Goal: Task Accomplishment & Management: Manage account settings

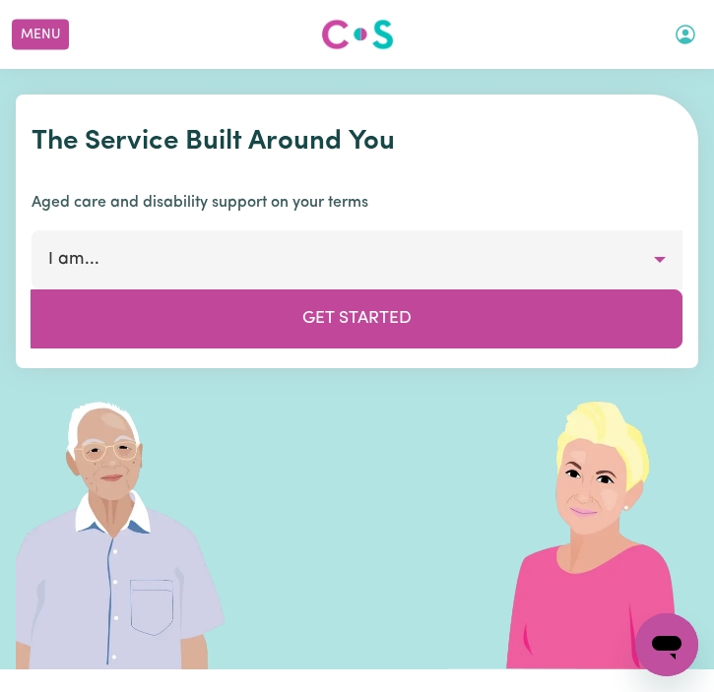
click at [685, 35] on icon "My Account" at bounding box center [685, 35] width 24 height 24
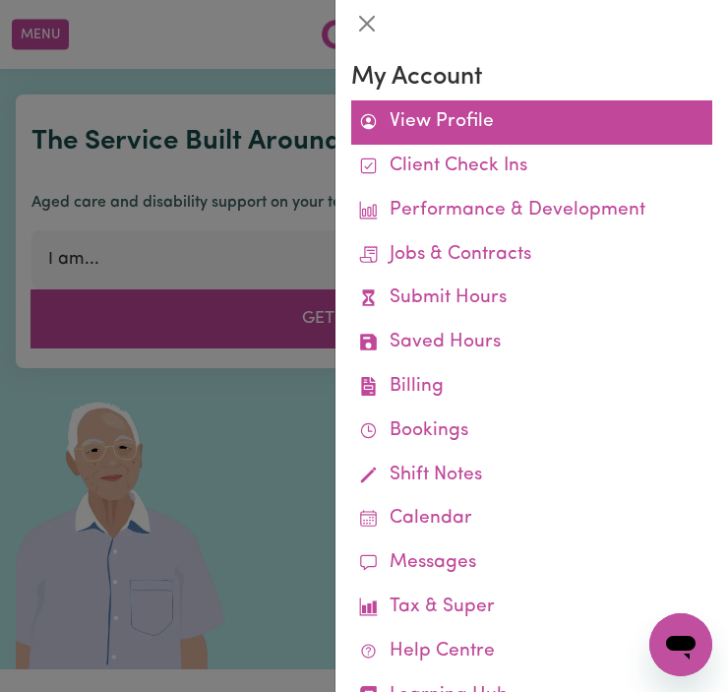
click at [503, 133] on link "View Profile" at bounding box center [531, 122] width 361 height 44
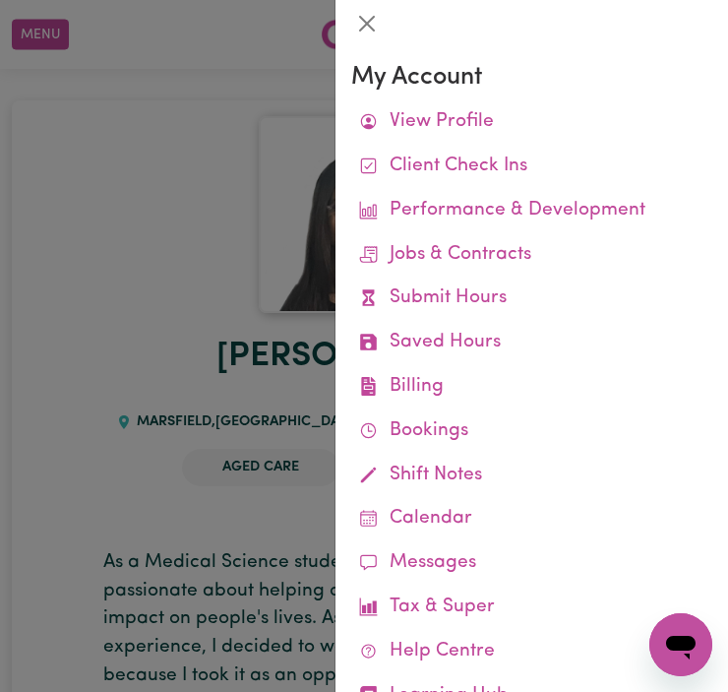
click at [200, 260] on div at bounding box center [364, 346] width 728 height 692
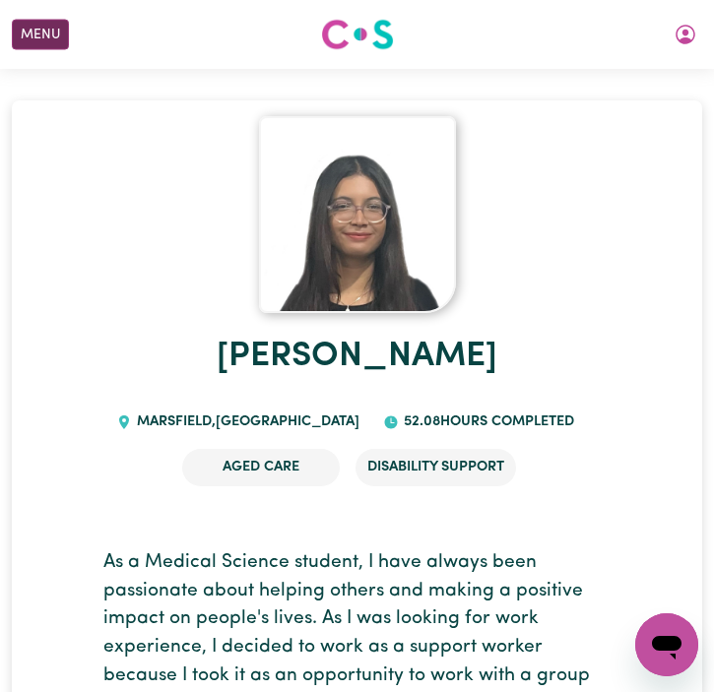
click at [58, 45] on button "Menu" at bounding box center [40, 35] width 57 height 31
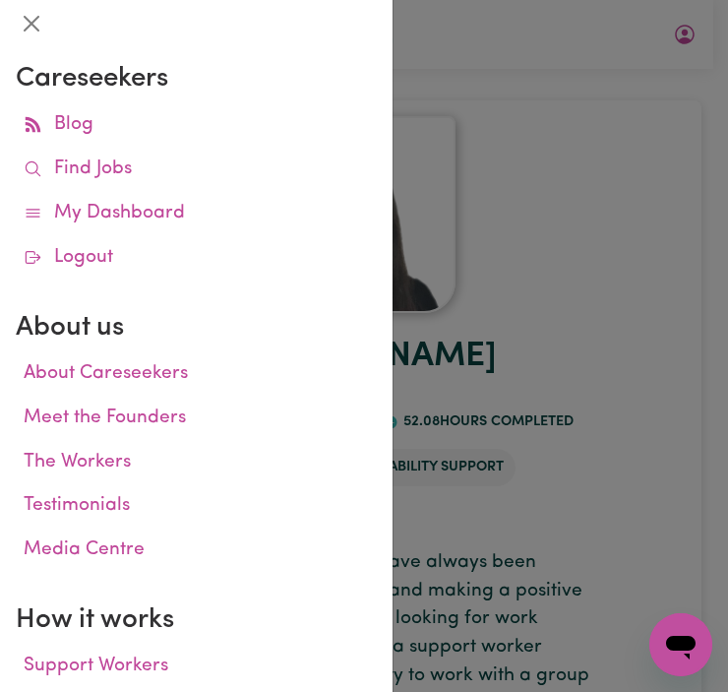
click at [675, 79] on div at bounding box center [364, 346] width 728 height 692
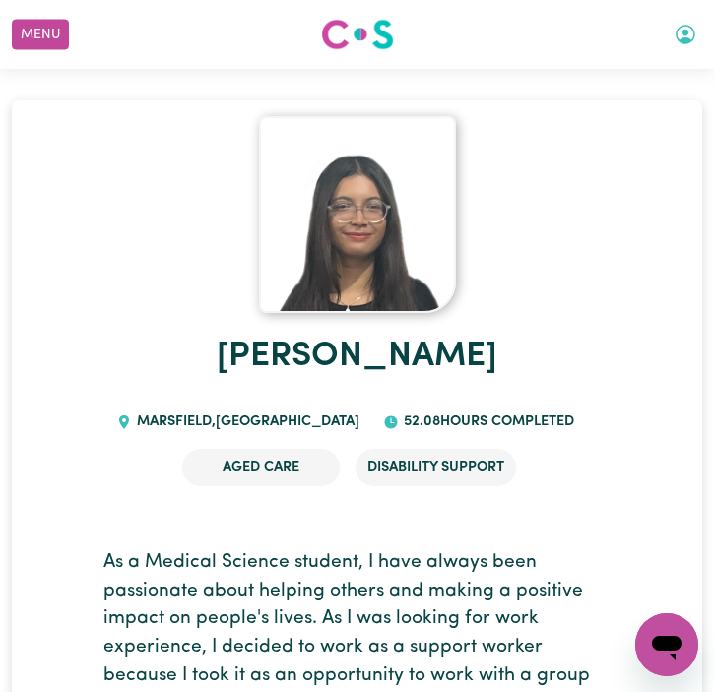
click at [690, 28] on icon "My Account" at bounding box center [685, 35] width 20 height 20
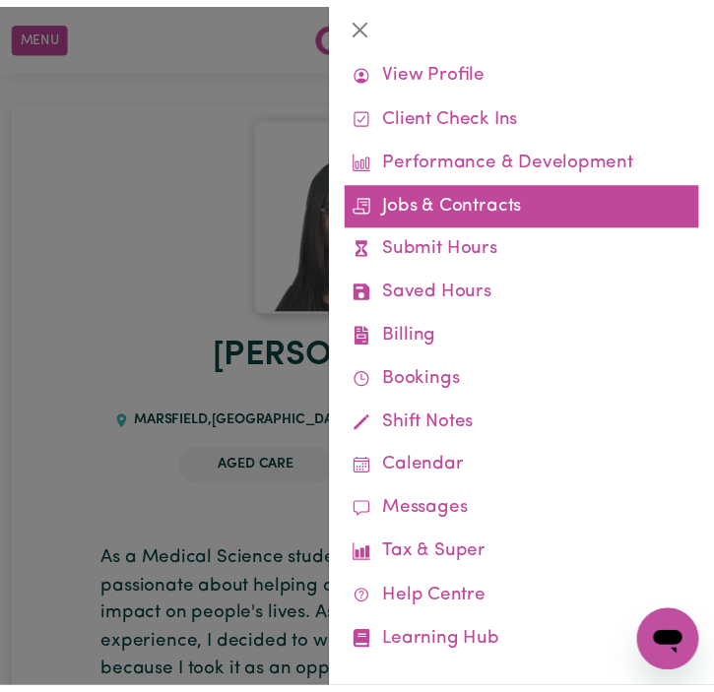
scroll to position [73, 0]
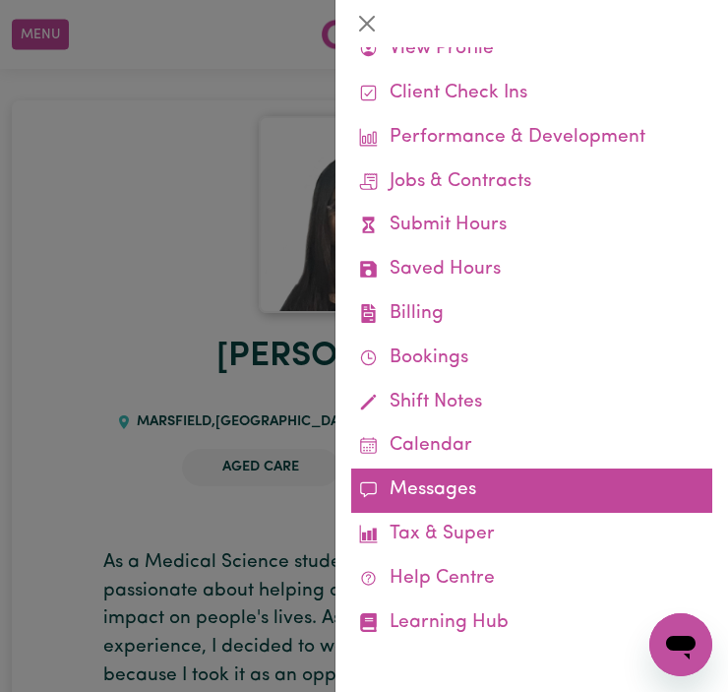
click at [474, 482] on link "Messages" at bounding box center [531, 491] width 361 height 44
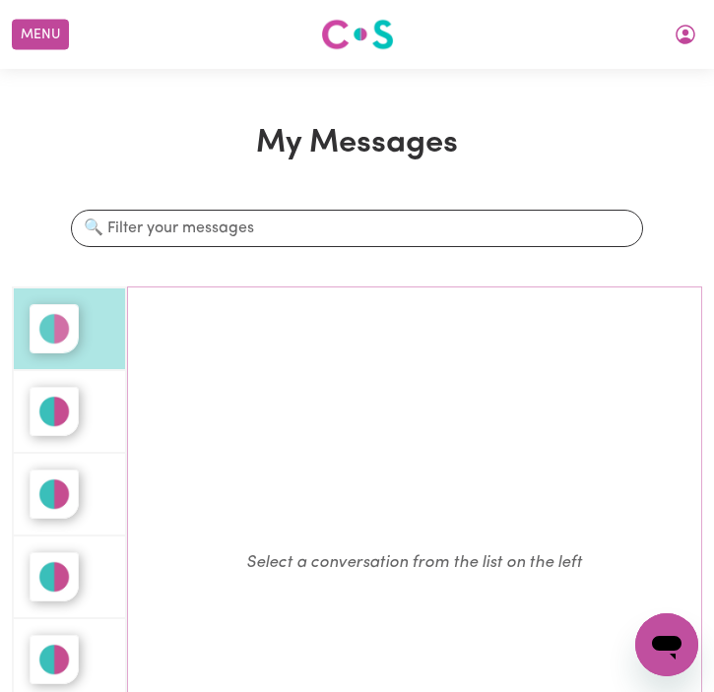
click at [58, 336] on img "button" at bounding box center [54, 328] width 49 height 49
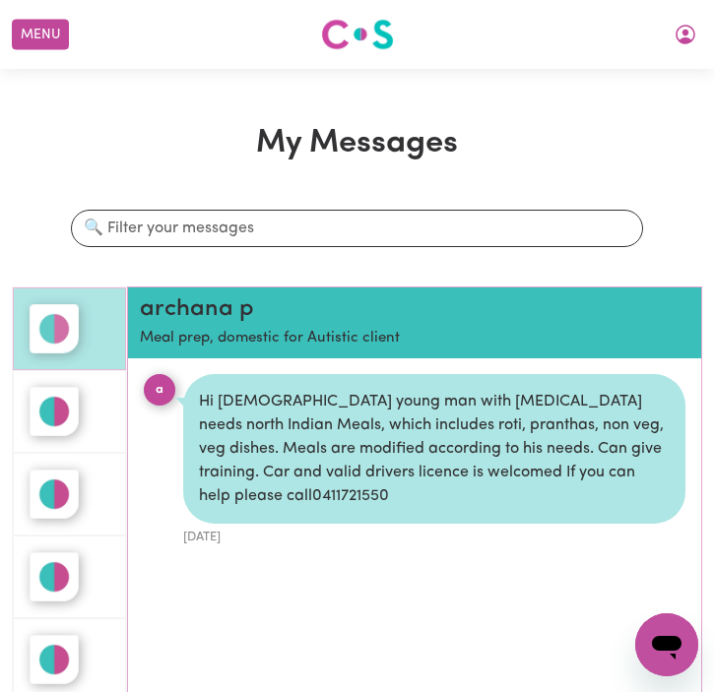
scroll to position [12, 0]
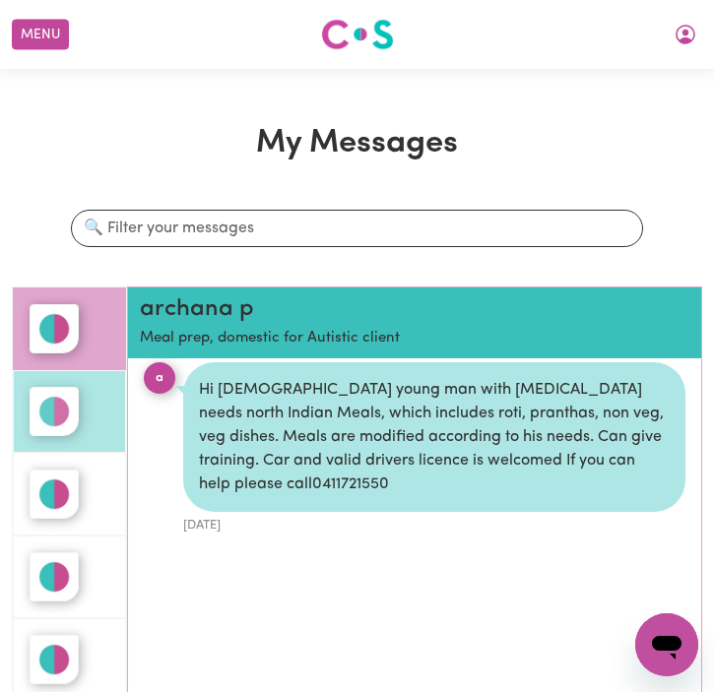
click at [72, 396] on img "button" at bounding box center [54, 411] width 49 height 49
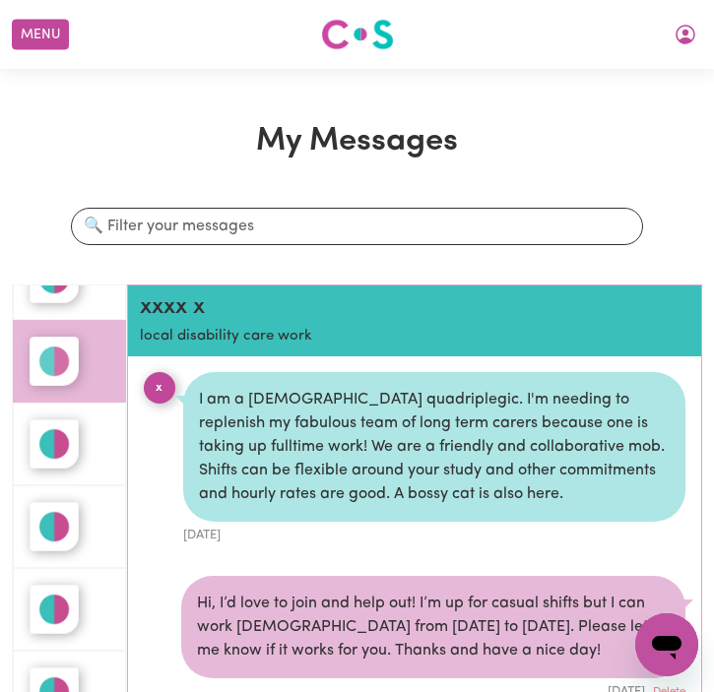
scroll to position [1, 0]
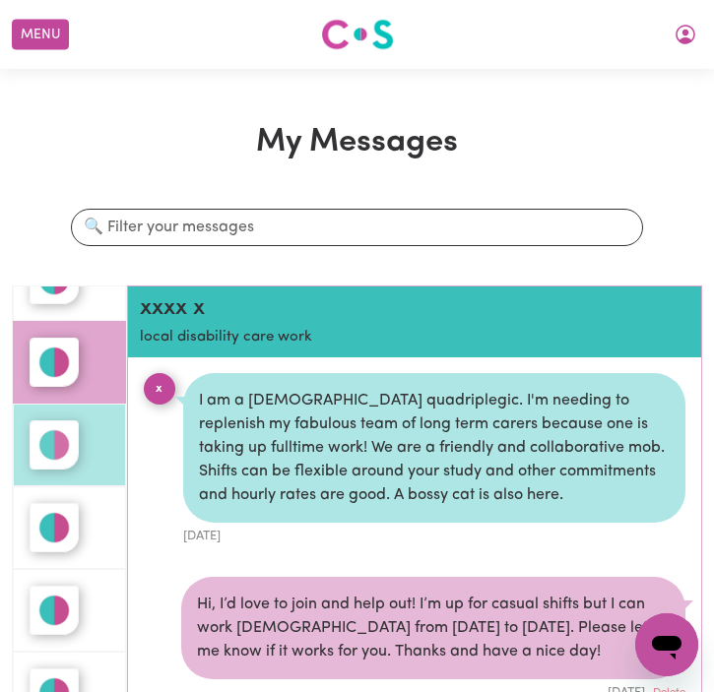
click at [79, 446] on div "button" at bounding box center [70, 444] width 80 height 49
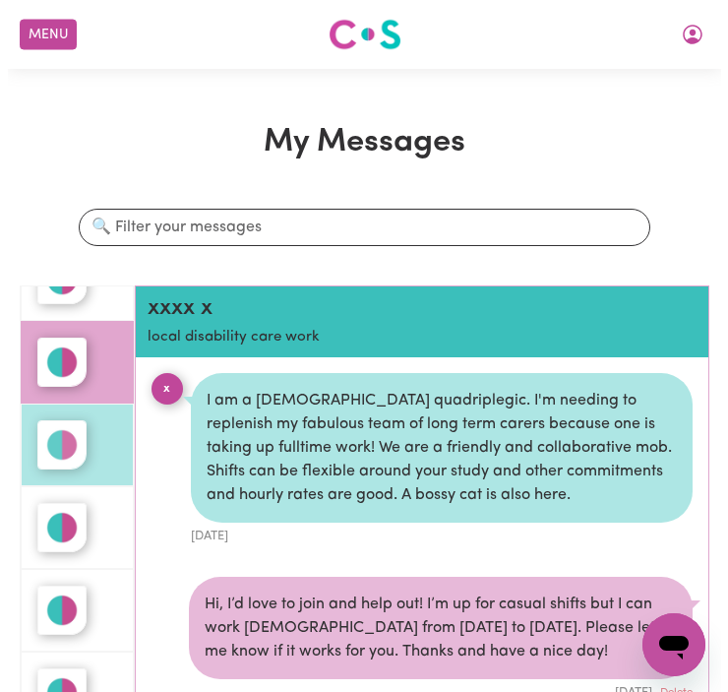
scroll to position [12, 0]
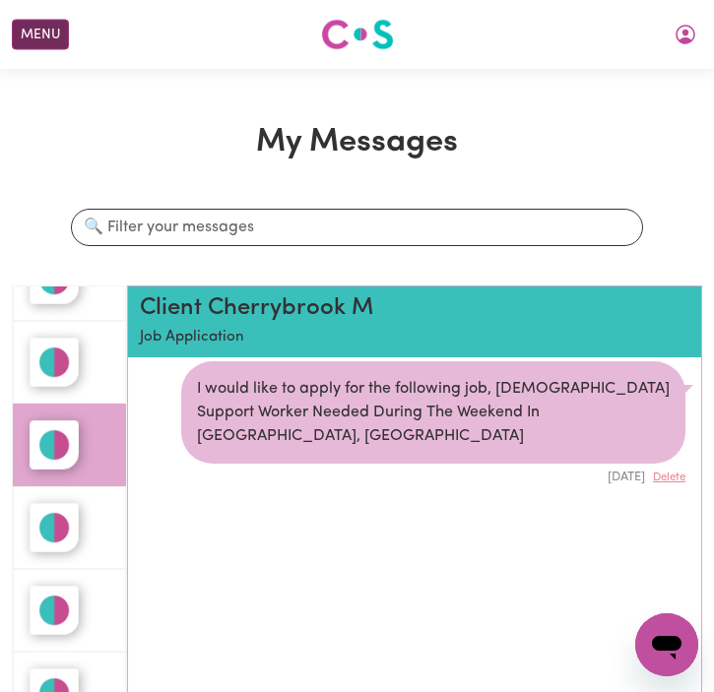
click at [17, 33] on button "Menu" at bounding box center [40, 35] width 57 height 31
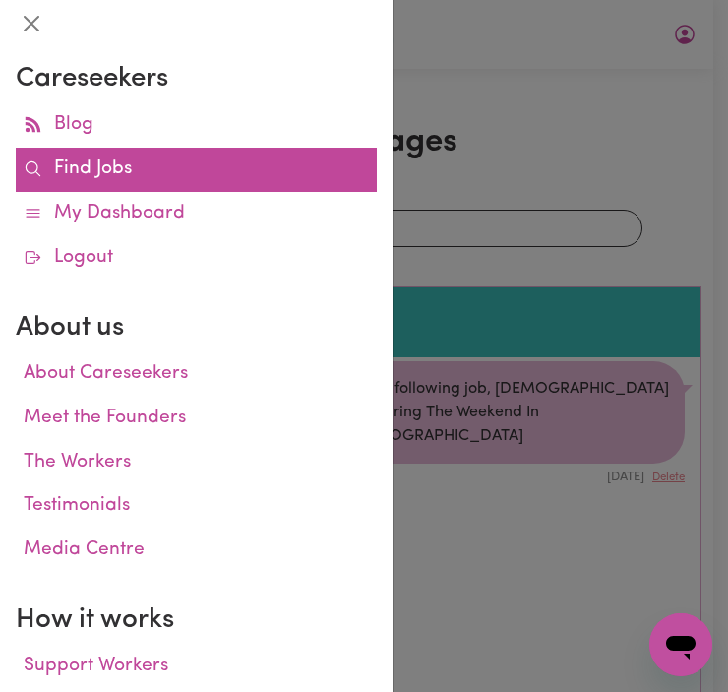
click at [108, 173] on link "Find Jobs" at bounding box center [196, 170] width 361 height 44
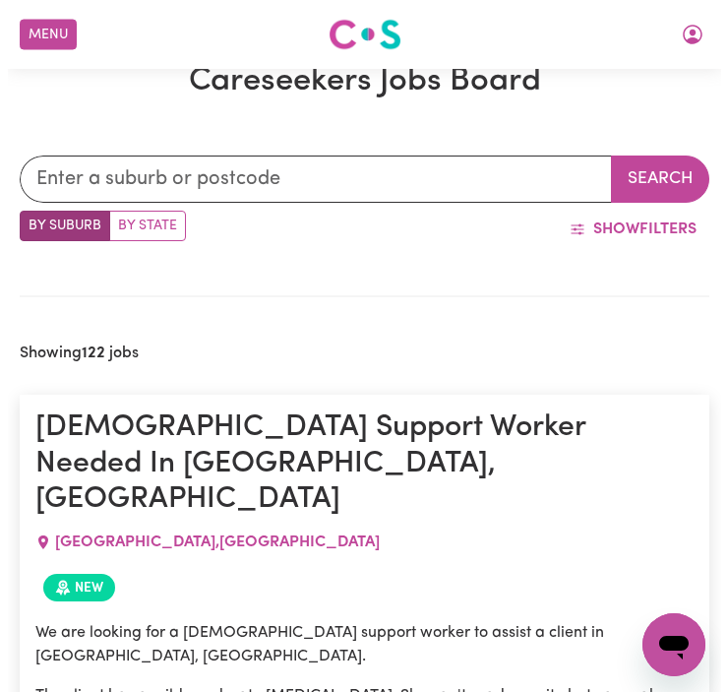
scroll to position [567, 0]
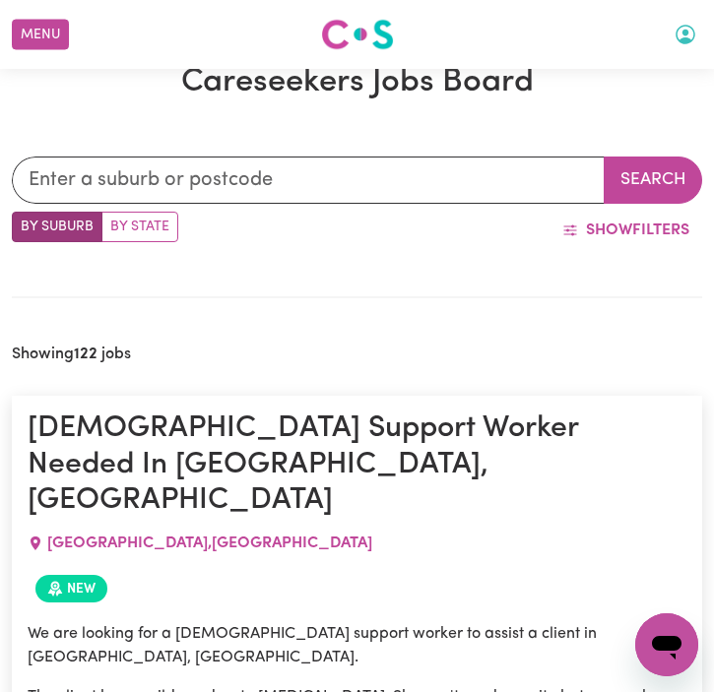
click at [693, 36] on button "My Account" at bounding box center [685, 34] width 41 height 33
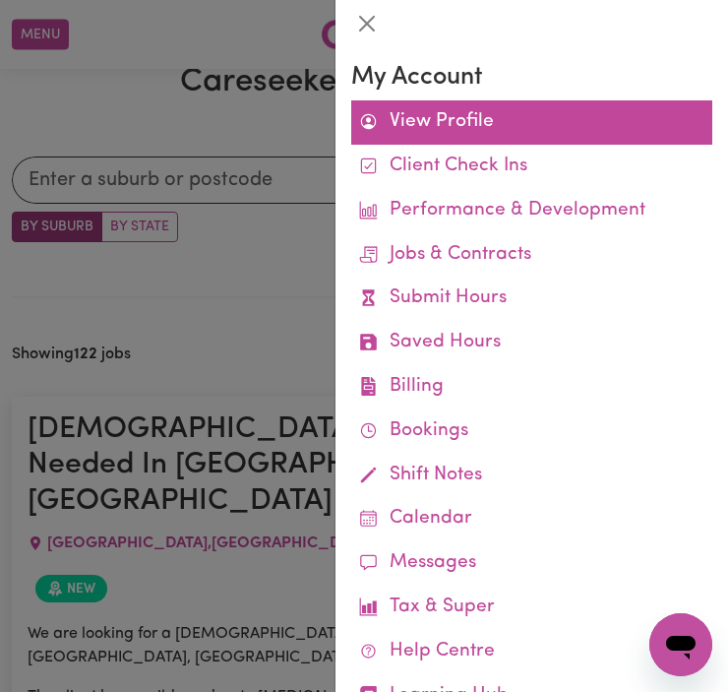
click at [553, 136] on link "View Profile" at bounding box center [531, 122] width 361 height 44
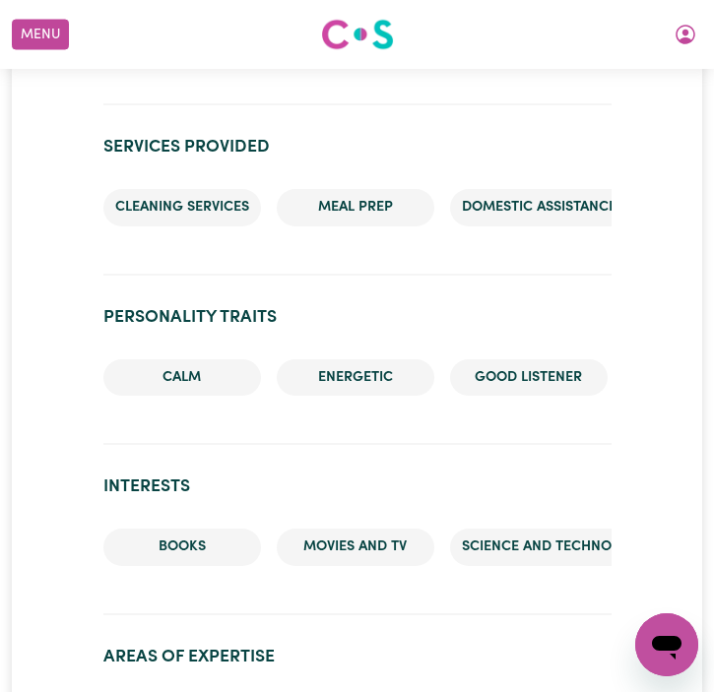
scroll to position [1865, 0]
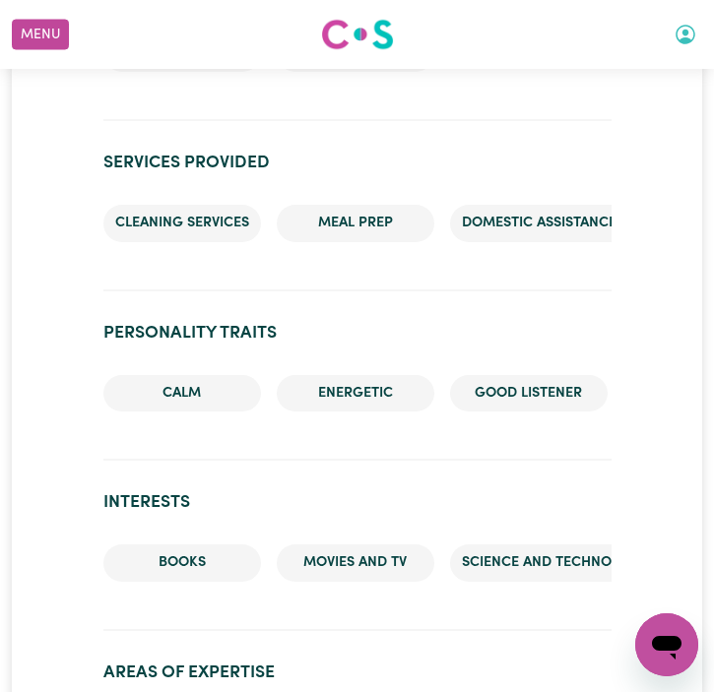
click at [669, 40] on button "My Account" at bounding box center [685, 34] width 41 height 33
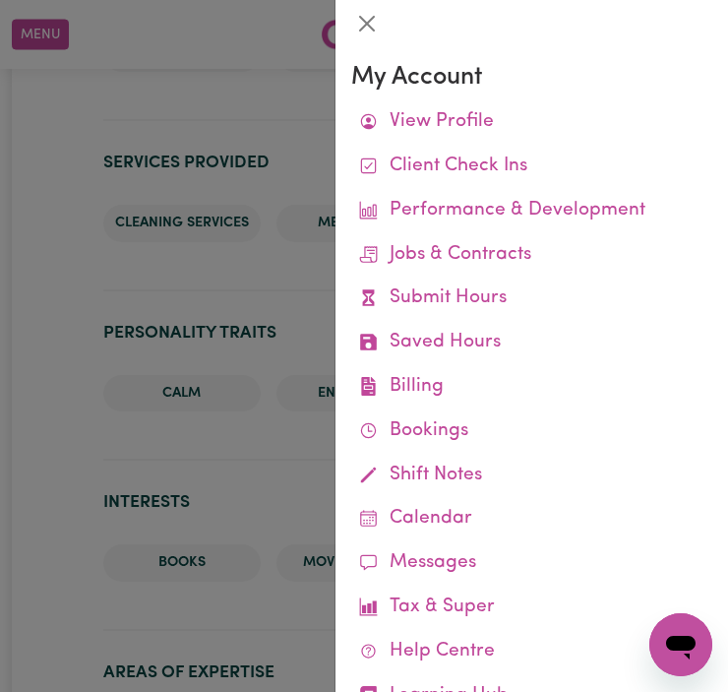
click at [297, 313] on div at bounding box center [364, 346] width 728 height 692
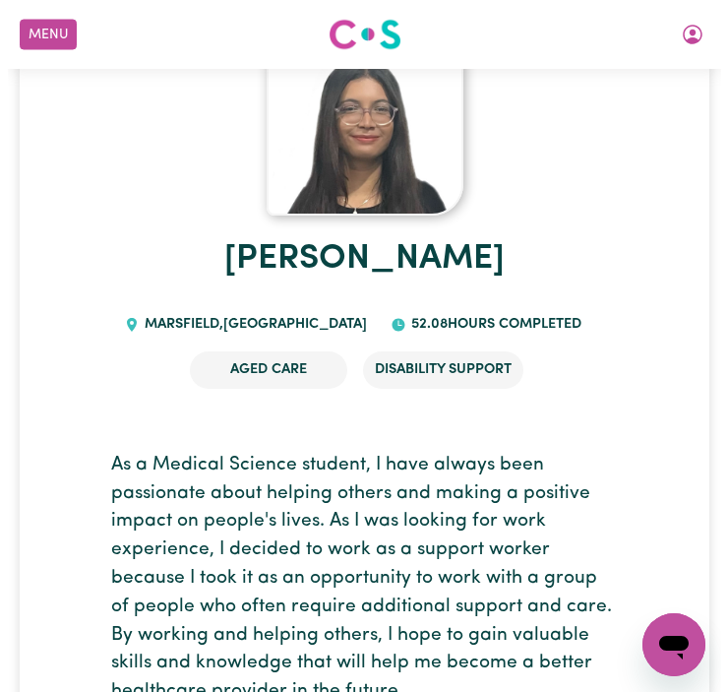
scroll to position [0, 0]
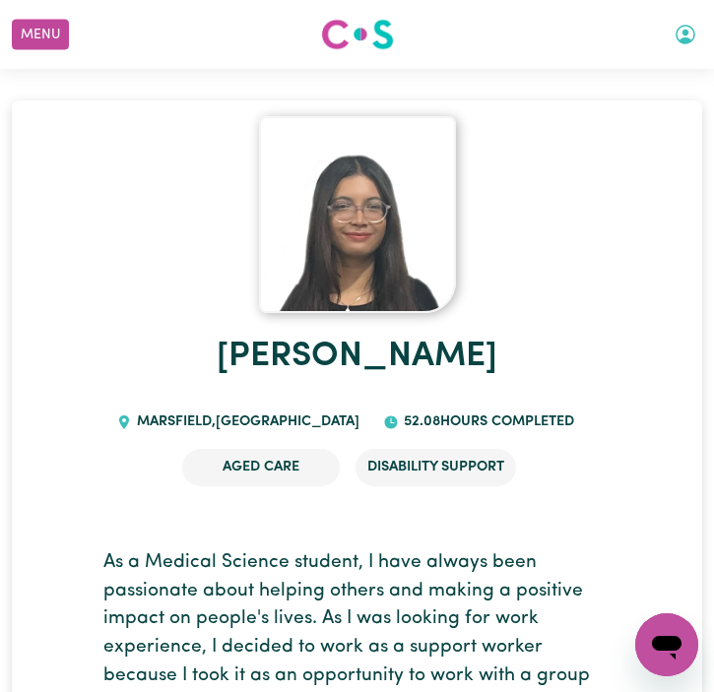
click at [688, 47] on button "My Account" at bounding box center [685, 34] width 41 height 33
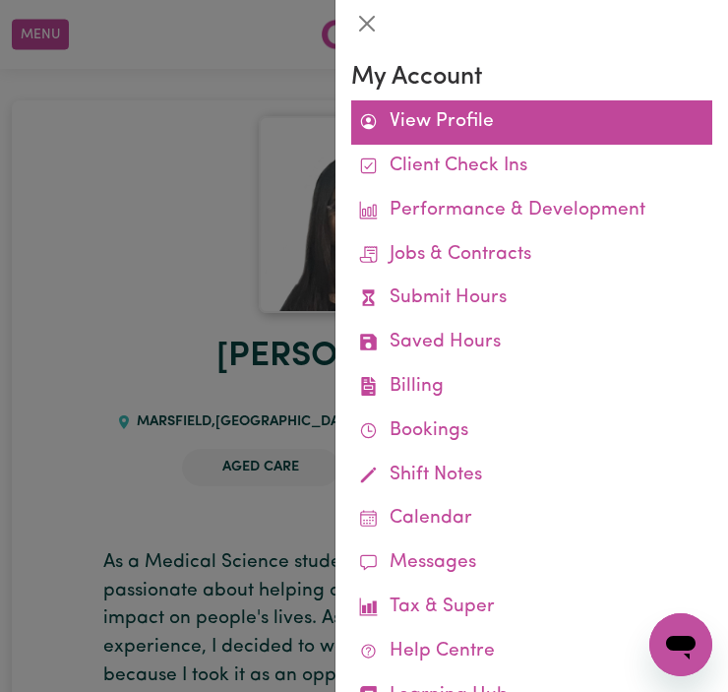
click at [599, 113] on link "View Profile" at bounding box center [531, 122] width 361 height 44
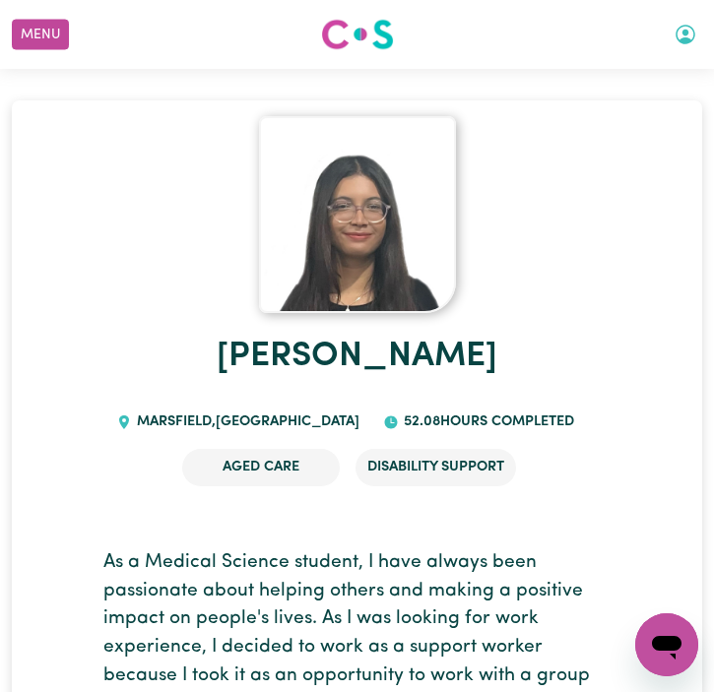
click at [686, 38] on icon "My Account" at bounding box center [685, 35] width 20 height 20
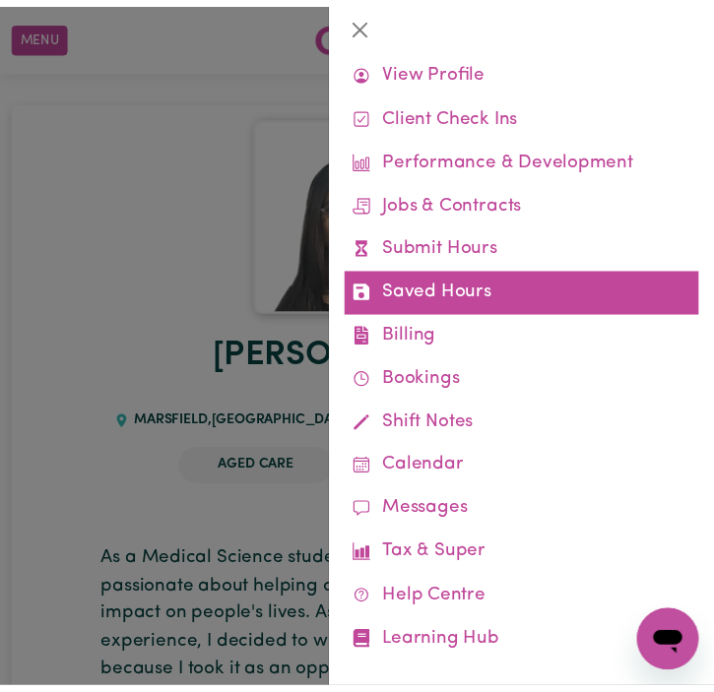
scroll to position [73, 0]
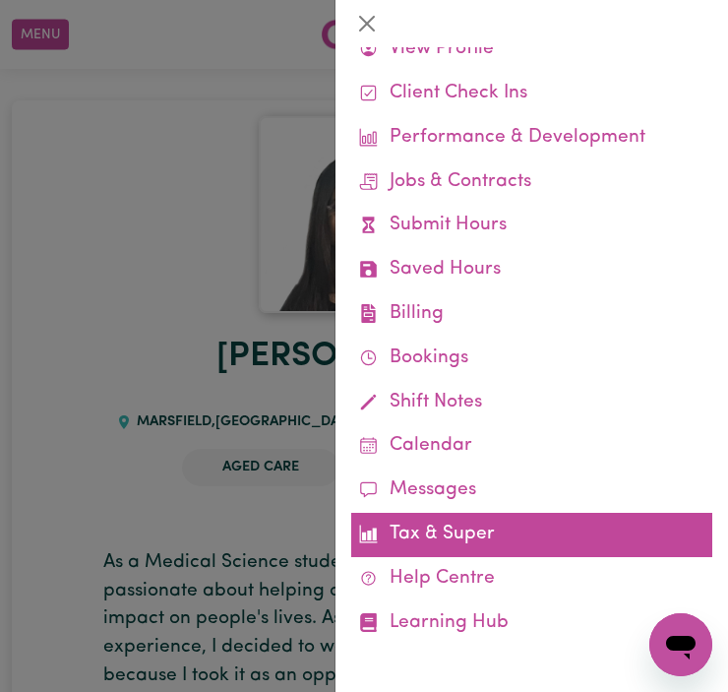
click at [503, 532] on link "Tax & Super" at bounding box center [531, 535] width 361 height 44
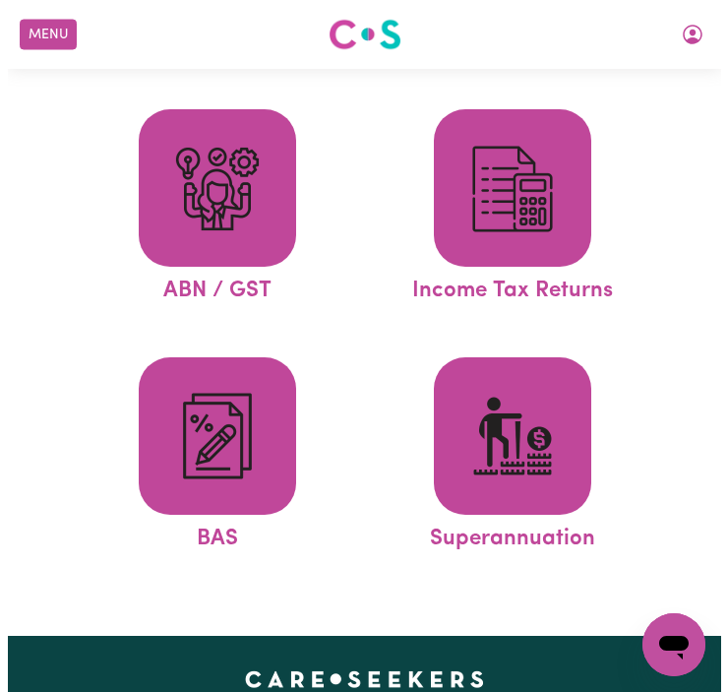
scroll to position [95, 0]
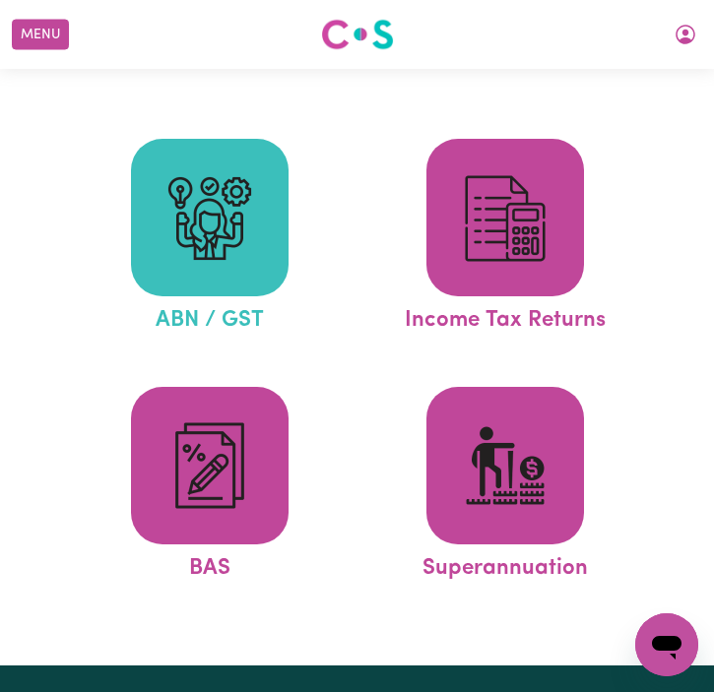
click at [211, 244] on img at bounding box center [209, 218] width 95 height 95
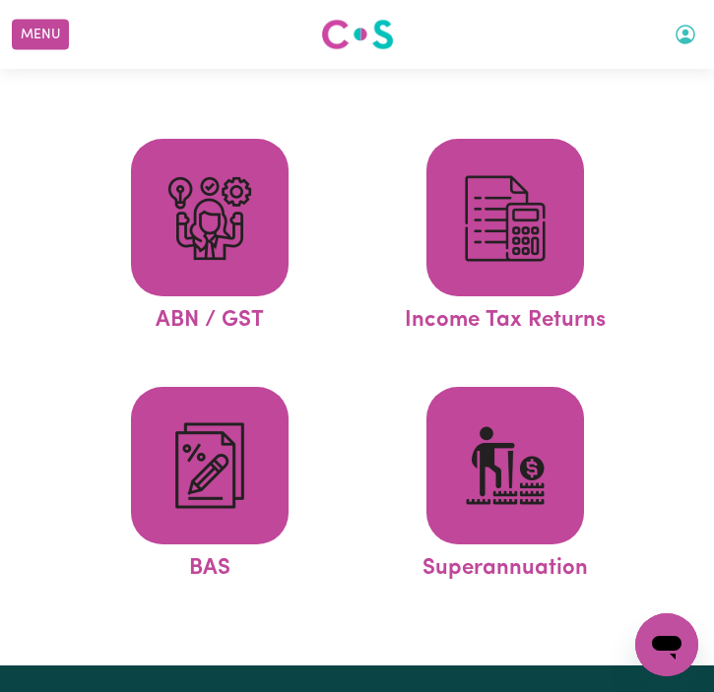
click at [695, 35] on icon "My Account" at bounding box center [685, 35] width 24 height 24
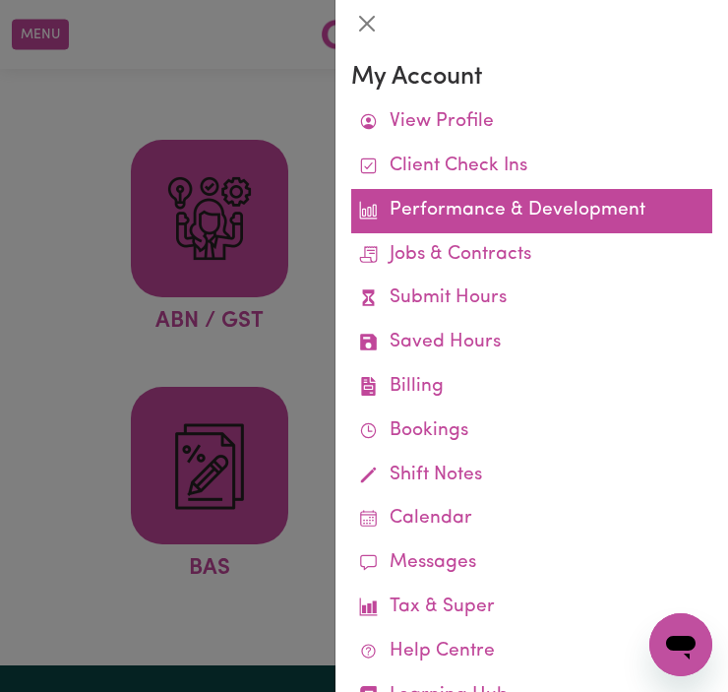
click at [430, 216] on link "Performance & Development" at bounding box center [531, 211] width 361 height 44
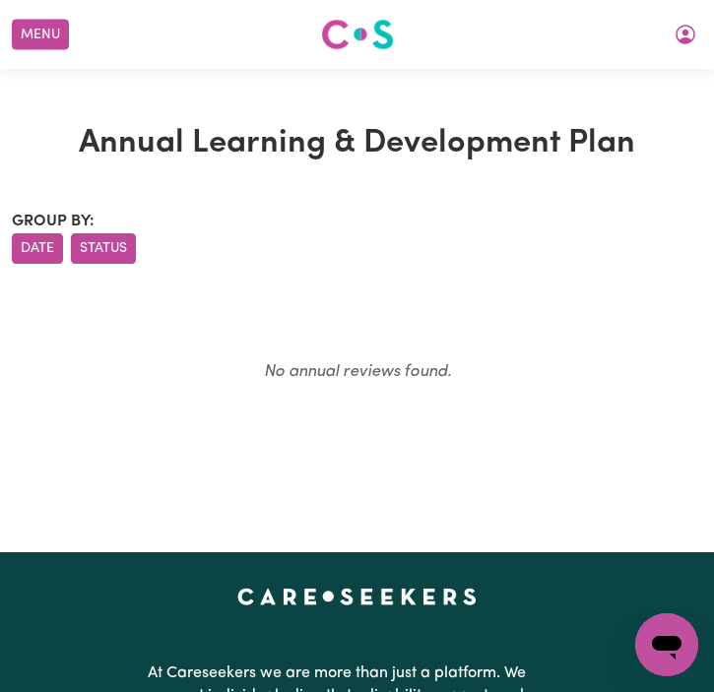
click at [114, 252] on button "Status" at bounding box center [103, 248] width 65 height 31
click at [50, 252] on button "Date" at bounding box center [37, 248] width 51 height 31
click at [685, 39] on icon "My Account" at bounding box center [685, 35] width 20 height 20
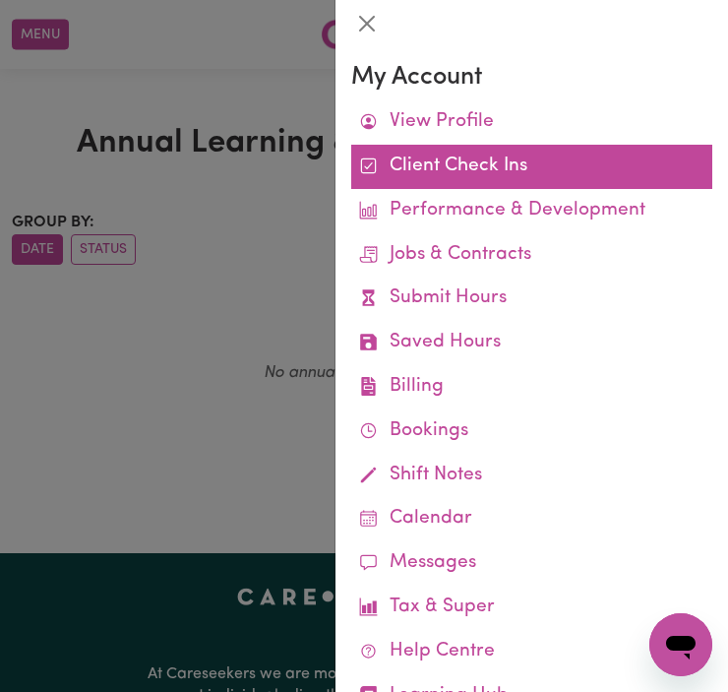
click at [557, 178] on link "Client Check Ins" at bounding box center [531, 167] width 361 height 44
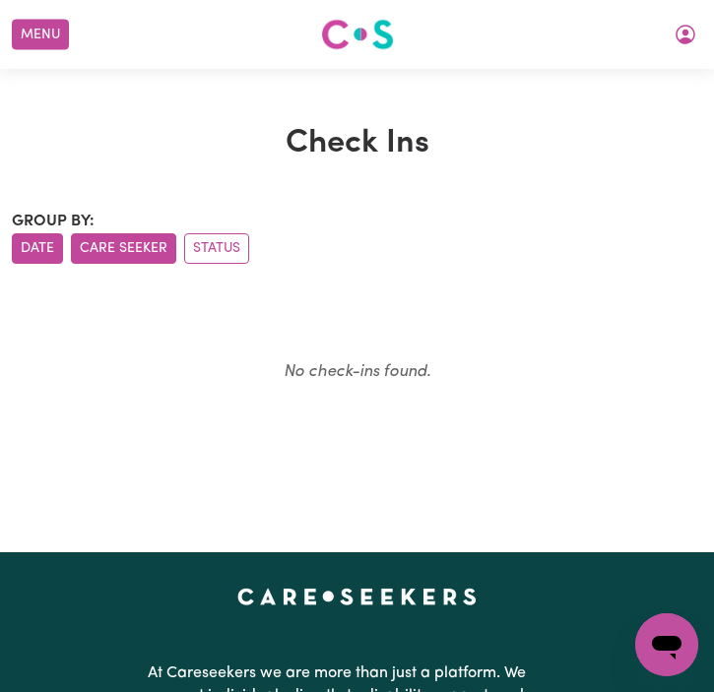
click at [154, 256] on button "Care Seeker" at bounding box center [123, 248] width 105 height 31
click at [244, 251] on button "Status" at bounding box center [216, 248] width 65 height 31
click at [40, 250] on button "Date" at bounding box center [37, 248] width 51 height 31
click at [688, 33] on button "My Account" at bounding box center [685, 34] width 41 height 33
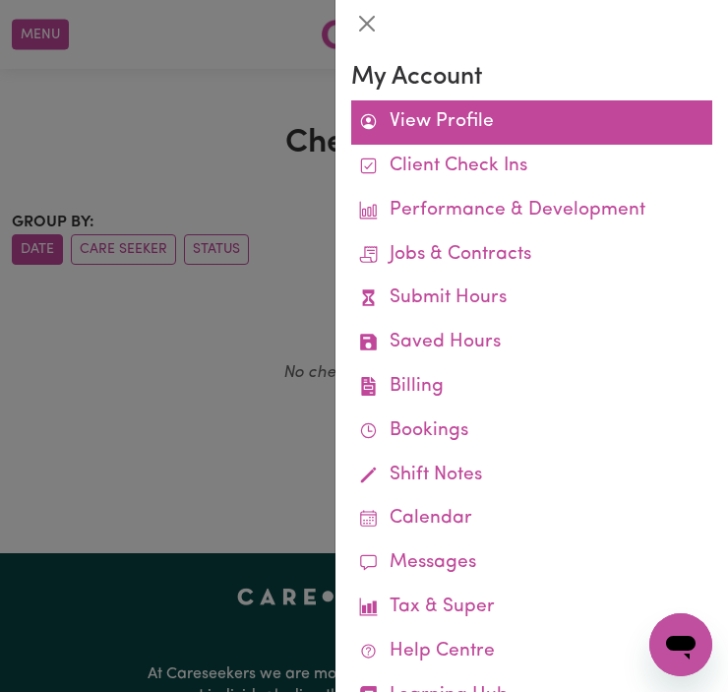
click at [575, 100] on link "View Profile" at bounding box center [531, 122] width 361 height 44
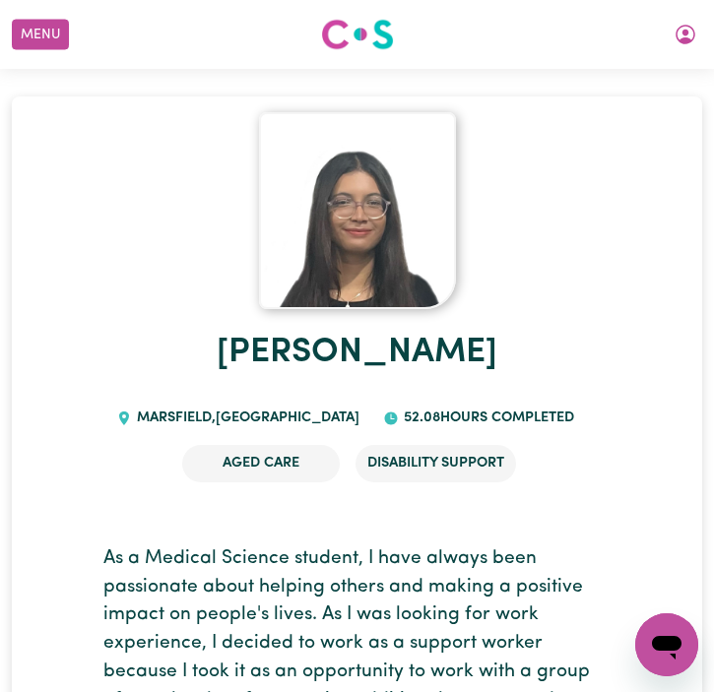
scroll to position [2, 0]
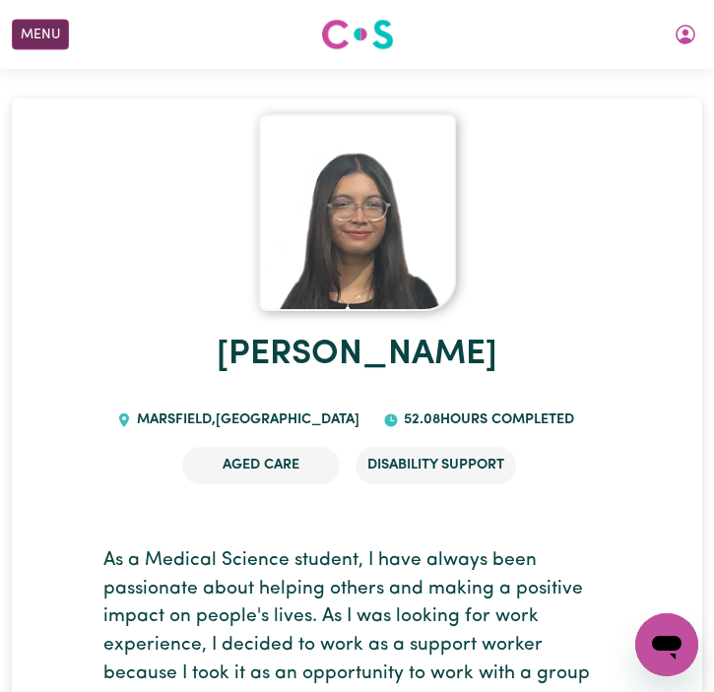
click at [60, 34] on button "Menu" at bounding box center [40, 35] width 57 height 31
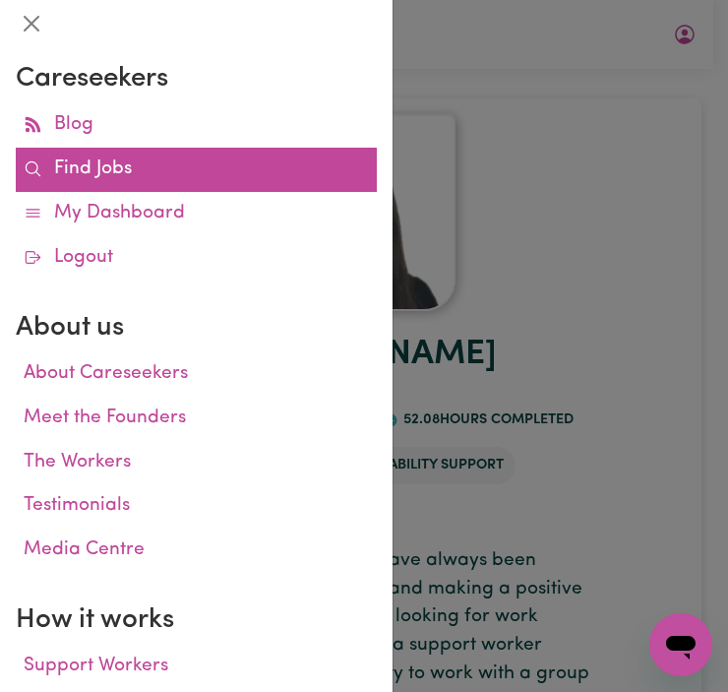
click at [95, 158] on link "Find Jobs" at bounding box center [196, 170] width 361 height 44
